Goal: Navigation & Orientation: Find specific page/section

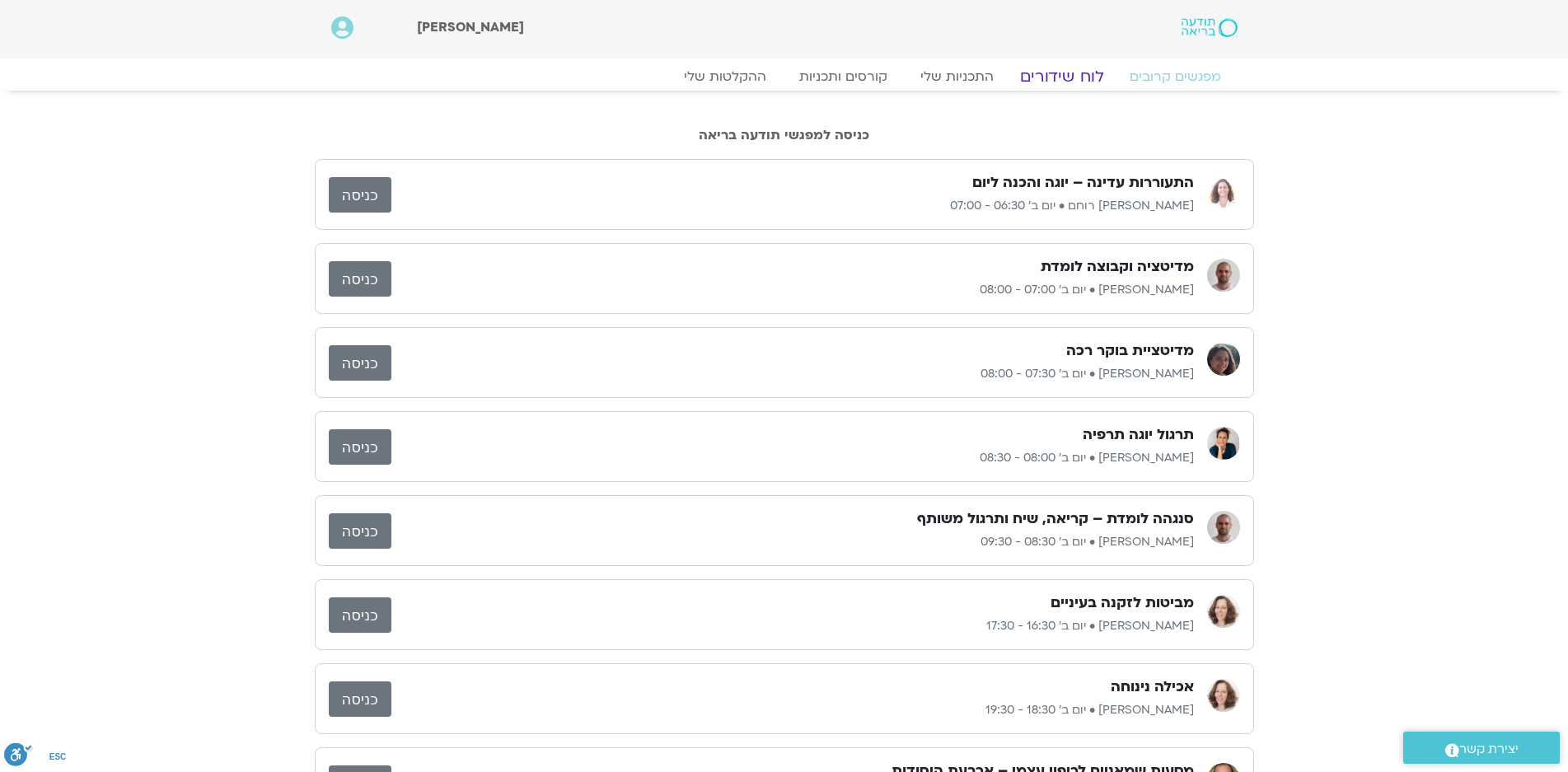
click at [1061, 70] on link "לוח שידורים" at bounding box center [1061, 76] width 123 height 20
click at [1061, 79] on link "לוח שידורים" at bounding box center [1061, 76] width 123 height 20
click at [357, 275] on link "כניסה" at bounding box center [360, 278] width 63 height 35
click at [1067, 76] on link "לוח שידורים" at bounding box center [1061, 76] width 123 height 20
